Goal: Task Accomplishment & Management: Use online tool/utility

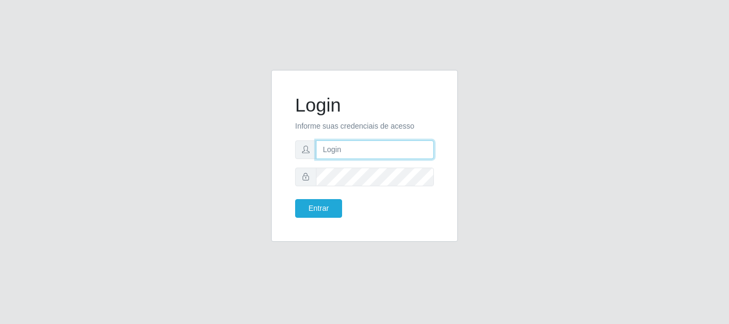
click at [356, 147] on input "text" at bounding box center [375, 149] width 118 height 19
type input "[EMAIL_ADDRESS][DOMAIN_NAME]"
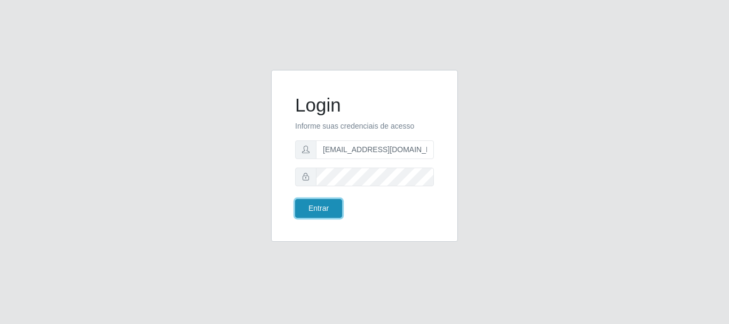
click at [314, 204] on button "Entrar" at bounding box center [318, 208] width 47 height 19
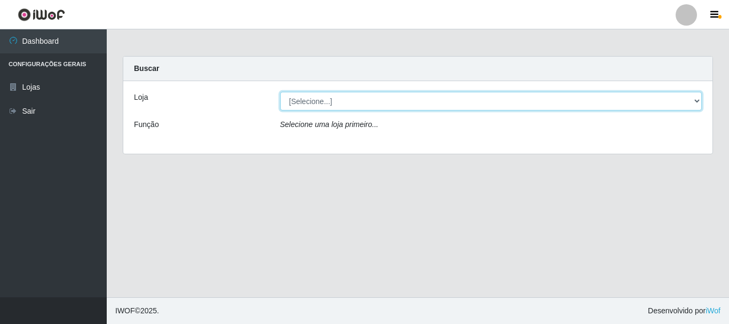
click at [698, 97] on select "[Selecione...] SuperFácil Atacado - Rodoviária" at bounding box center [491, 101] width 422 height 19
select select "400"
click at [280, 92] on select "[Selecione...] SuperFácil Atacado - Rodoviária" at bounding box center [491, 101] width 422 height 19
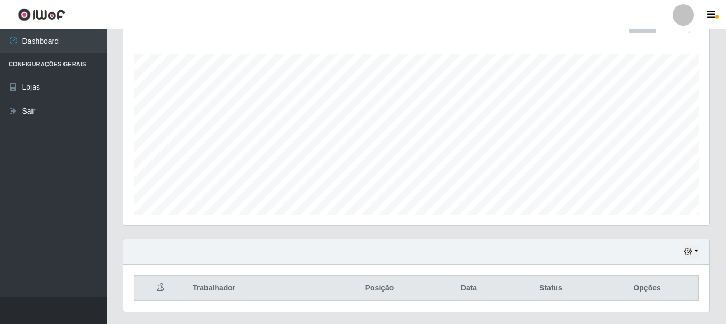
scroll to position [195, 0]
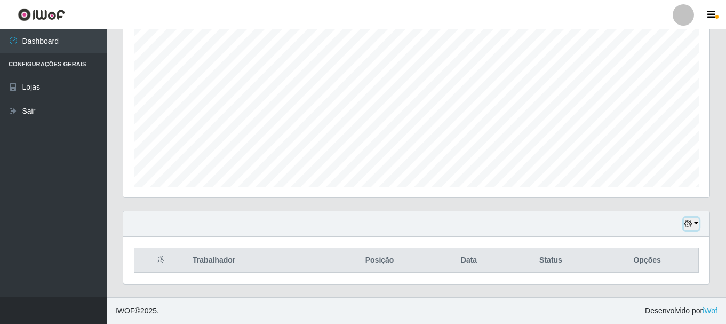
click at [697, 223] on button "button" at bounding box center [691, 224] width 15 height 12
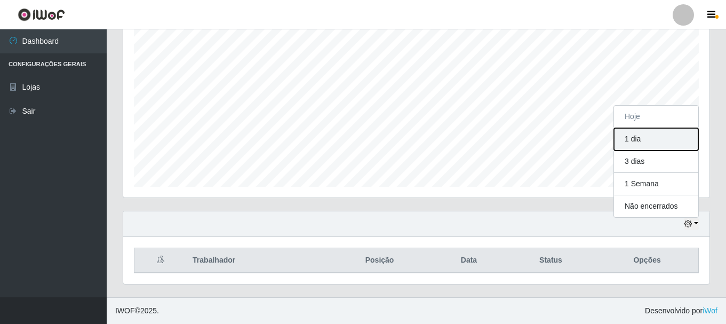
click at [657, 141] on button "1 dia" at bounding box center [656, 139] width 84 height 22
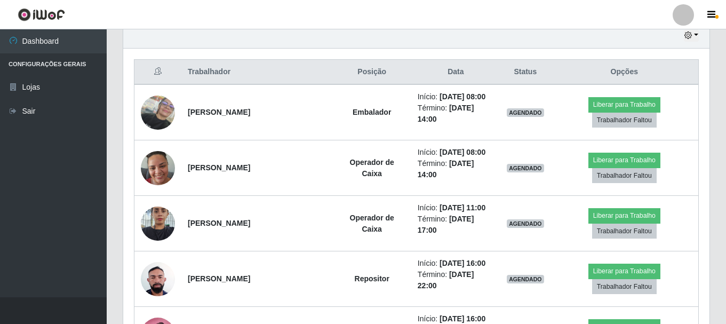
scroll to position [422, 0]
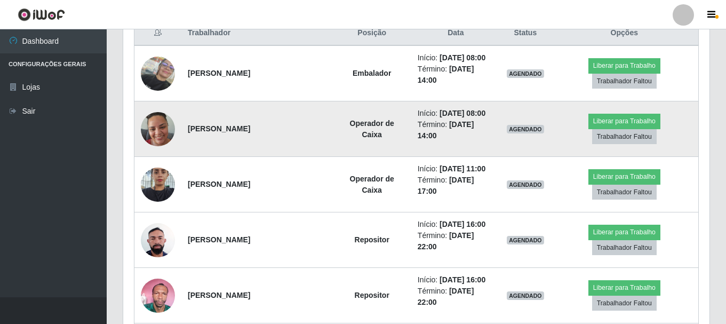
click at [148, 122] on img at bounding box center [158, 128] width 34 height 45
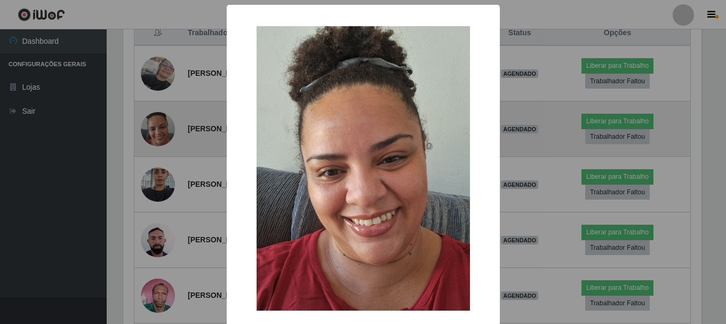
scroll to position [222, 581]
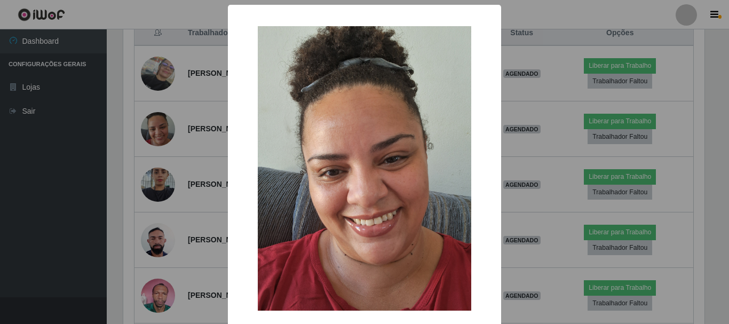
click at [208, 145] on div "× OK Cancel" at bounding box center [364, 162] width 729 height 324
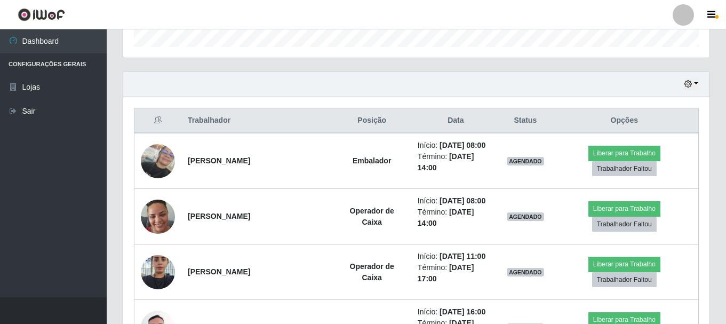
scroll to position [334, 0]
click at [698, 83] on button "button" at bounding box center [691, 84] width 15 height 12
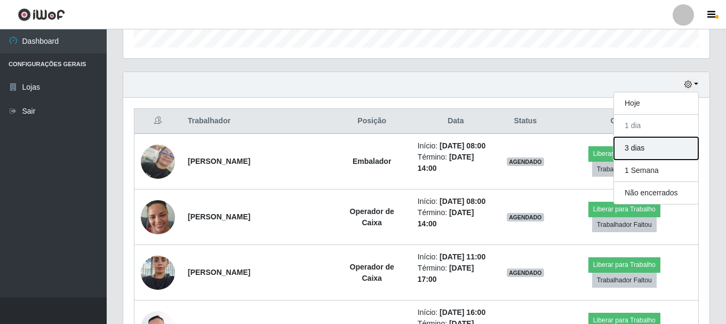
click at [655, 143] on button "3 dias" at bounding box center [656, 148] width 84 height 22
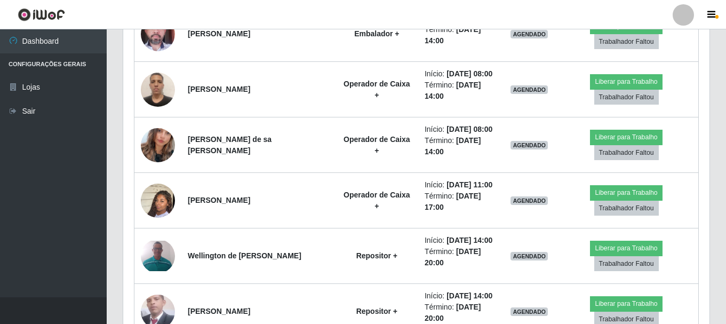
scroll to position [1135, 0]
